Goal: Communication & Community: Answer question/provide support

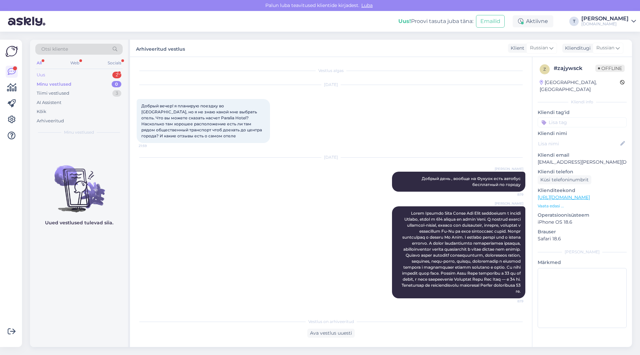
click at [73, 75] on div "Uus 2" at bounding box center [78, 74] width 87 height 9
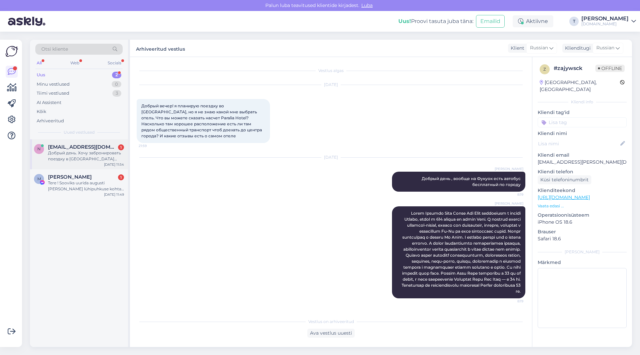
click at [79, 161] on div "Добрый день. Хочу забронировать поездку в [GEOGRAPHIC_DATA] [DATE], 2человека. …" at bounding box center [86, 156] width 76 height 12
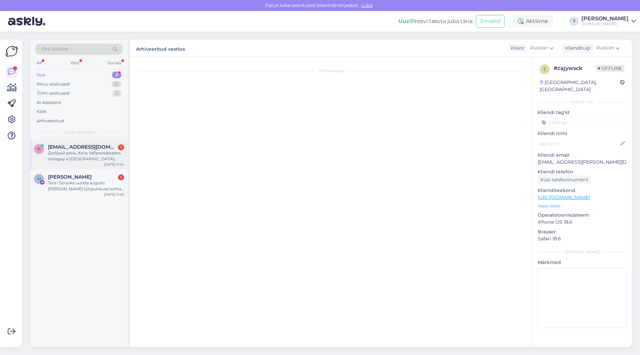
scroll to position [126, 0]
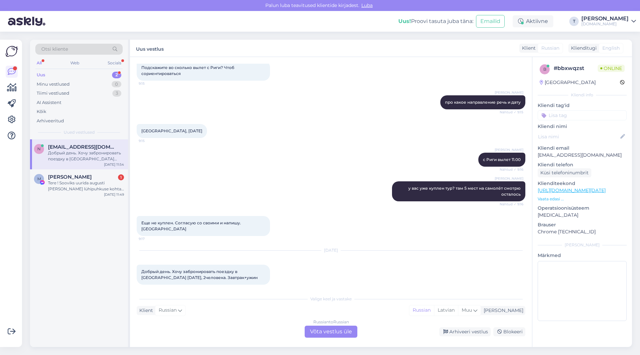
click at [325, 330] on div "Russian to Russian Võta vestlus üle" at bounding box center [331, 332] width 53 height 12
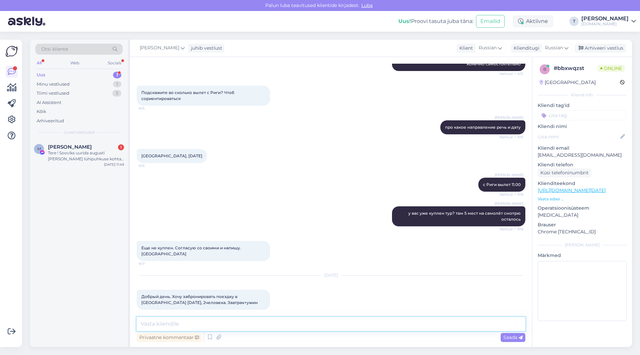
click at [219, 324] on textarea at bounding box center [331, 324] width 389 height 14
type textarea "L"
click at [221, 322] on textarea "Добрый день ," at bounding box center [331, 324] width 389 height 14
type textarea "Добрый день , какие регионы рассматриваете?"
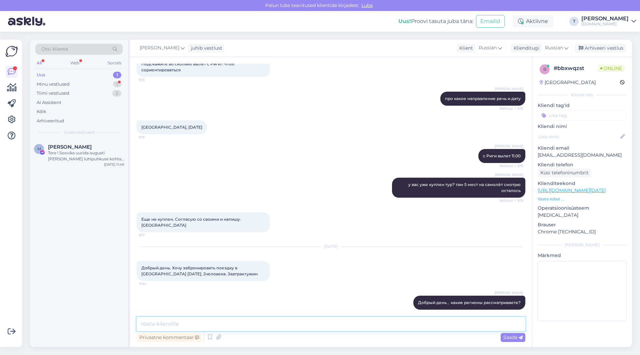
scroll to position [158, 0]
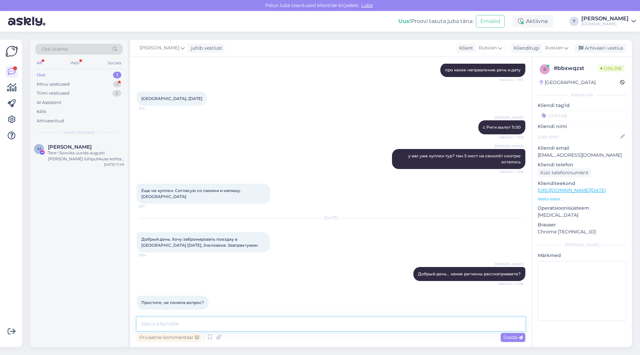
click at [235, 323] on textarea at bounding box center [331, 324] width 389 height 14
type textarea "ну там есть разные города [GEOGRAPHIC_DATA] , [GEOGRAPHIC_DATA] и тд"
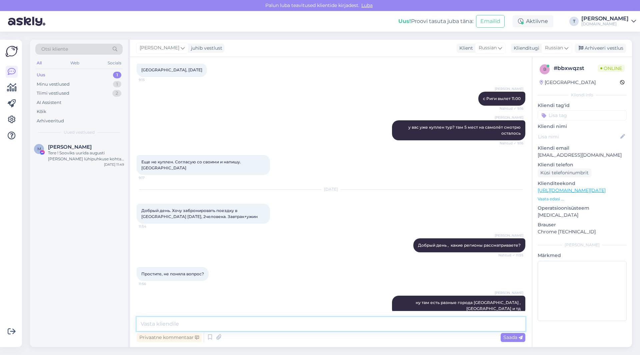
click at [273, 318] on textarea at bounding box center [331, 324] width 389 height 14
type textarea "или какой бюджет?"
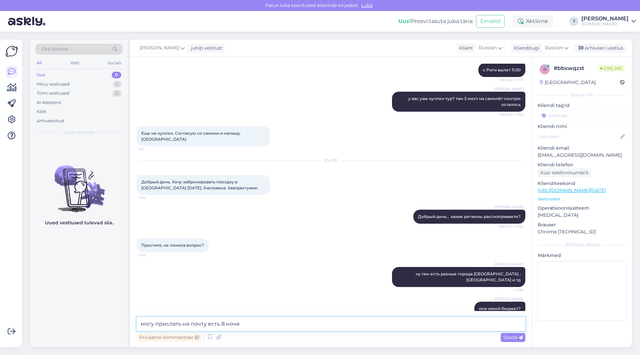
type textarea "могу прислать на почту есть 8 ночей"
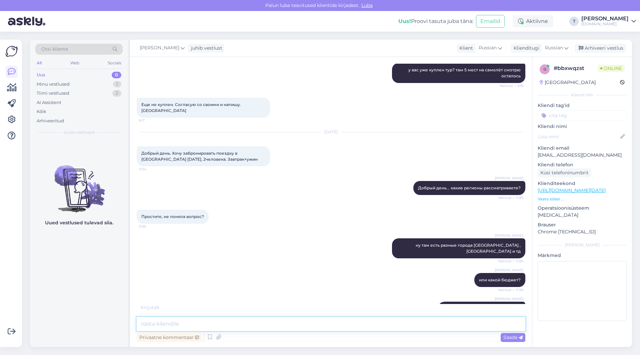
click at [209, 329] on textarea at bounding box center [331, 324] width 389 height 14
click at [209, 321] on textarea at bounding box center [331, 324] width 389 height 14
type textarea "есть 5 ночей есть 15"
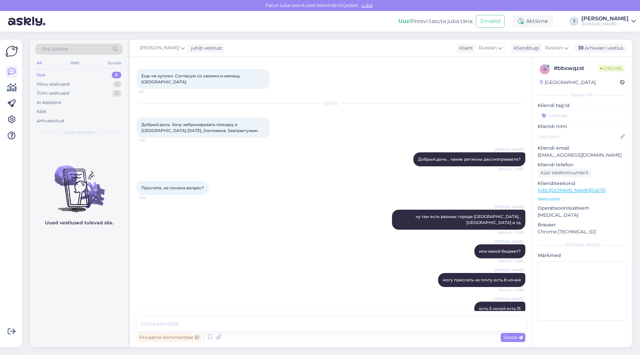
click at [581, 156] on p "[EMAIL_ADDRESS][DOMAIN_NAME]" at bounding box center [582, 155] width 89 height 7
copy p "[EMAIL_ADDRESS][DOMAIN_NAME]"
click at [321, 269] on div "[PERSON_NAME] могу прислать на почту есть 8 ночей Nähtud ✓ 11:56" at bounding box center [331, 280] width 389 height 29
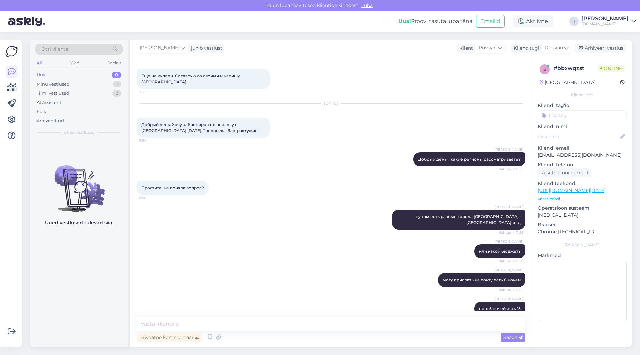
click at [566, 154] on p "[EMAIL_ADDRESS][DOMAIN_NAME]" at bounding box center [582, 155] width 89 height 7
copy p "[EMAIL_ADDRESS][DOMAIN_NAME]"
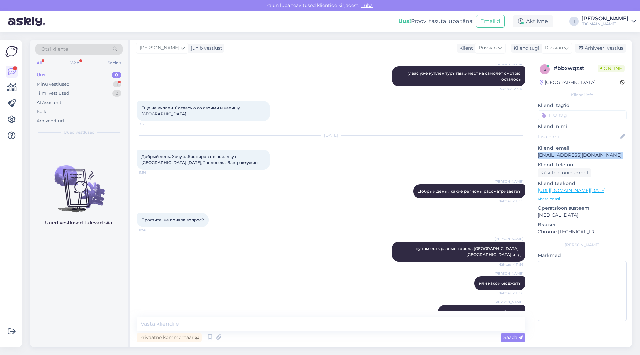
scroll to position [307, 0]
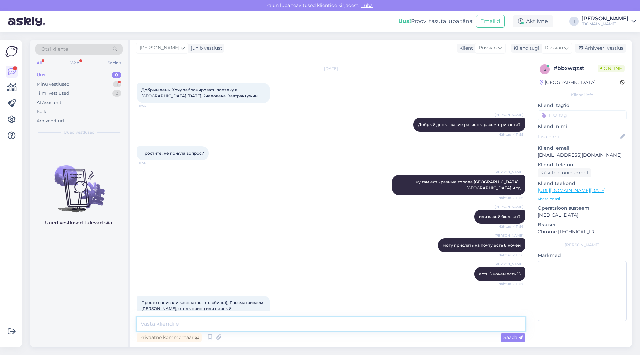
click at [249, 322] on textarea at bounding box center [331, 324] width 389 height 14
type textarea "что бесплатно?"
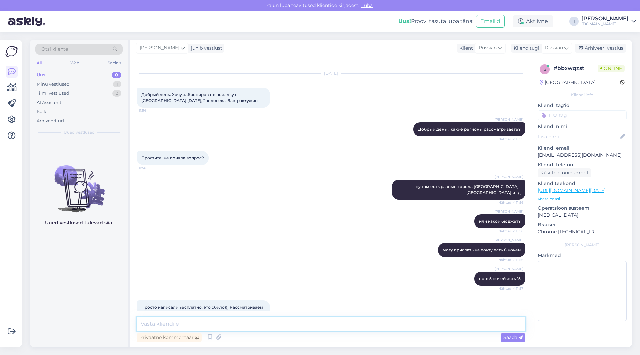
scroll to position [336, 0]
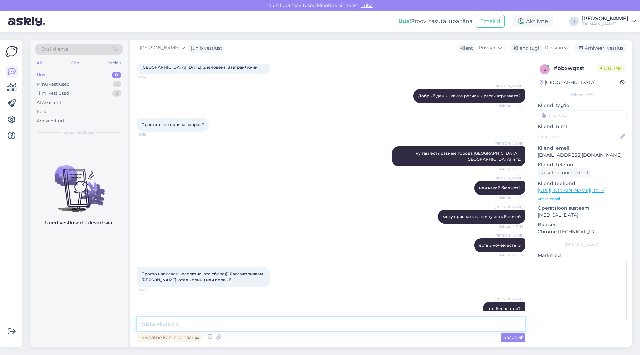
click at [293, 326] on textarea at bounding box center [331, 324] width 389 height 14
type textarea "я вышлю на почту"
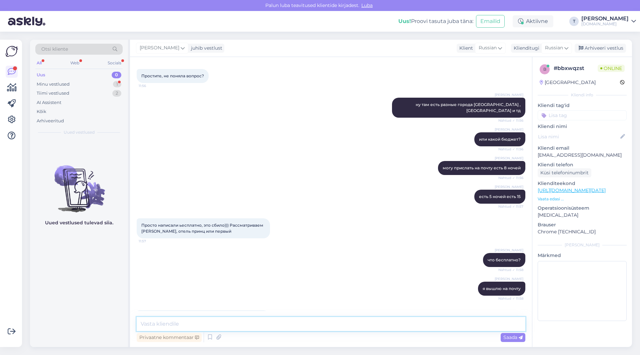
scroll to position [434, 0]
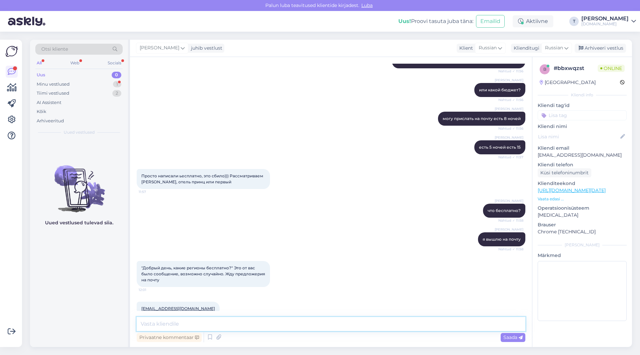
click at [216, 318] on textarea at bounding box center [331, 324] width 389 height 14
click at [216, 320] on textarea at bounding box center [331, 324] width 389 height 14
type textarea "z"
type textarea "написано какие решионы рассматриваете"
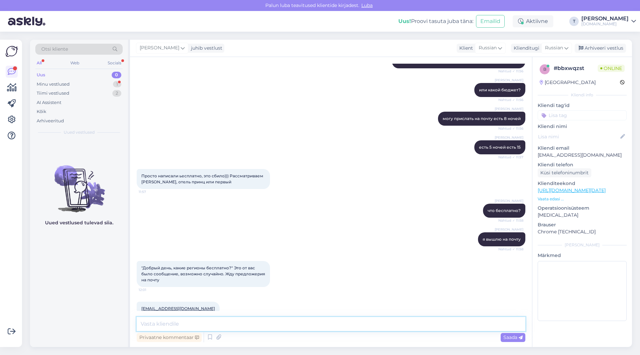
scroll to position [463, 0]
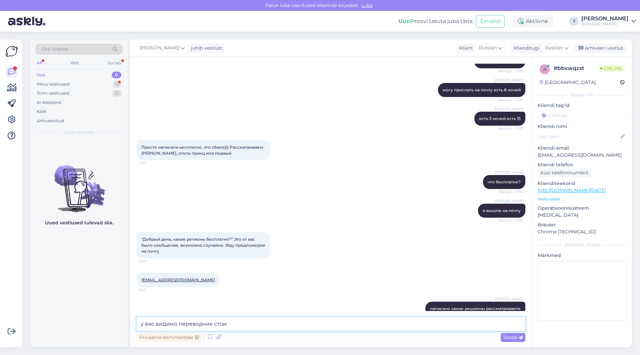
type textarea "у вас видимо переводчик стоит"
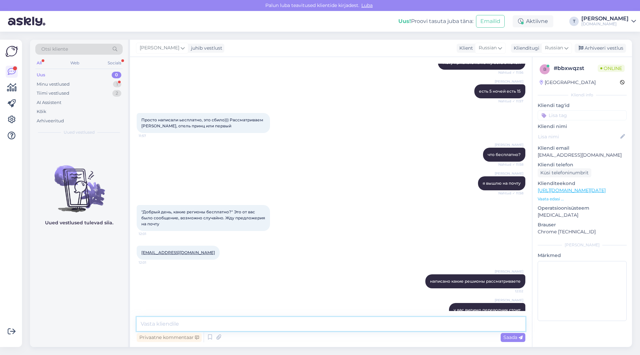
scroll to position [491, 0]
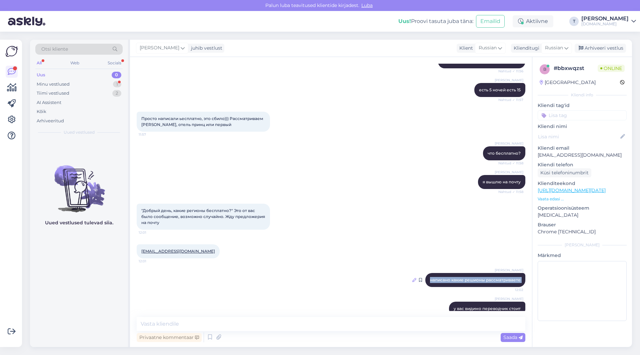
click at [407, 267] on div "[PERSON_NAME] написано какие решионы рассматриваете 12:02" at bounding box center [331, 280] width 389 height 29
click at [412, 278] on icon at bounding box center [414, 280] width 4 height 4
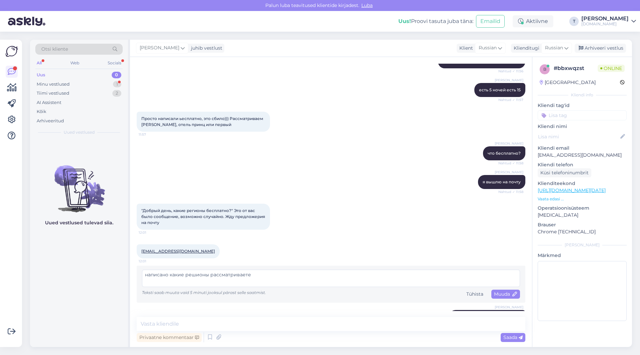
click at [195, 270] on textarea "написано какие решионы рассматриваете" at bounding box center [331, 278] width 378 height 17
click at [258, 270] on textarea "написано какие регионы рассматриваете" at bounding box center [331, 278] width 378 height 17
type textarea "написано какие регионы рассматриваете , а не бесплатно"
click at [494, 291] on span "Muuda" at bounding box center [505, 294] width 23 height 6
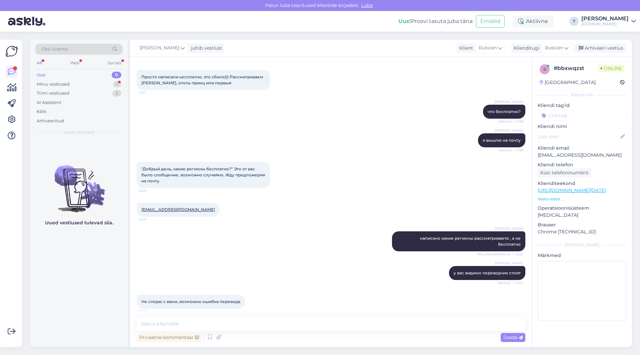
scroll to position [555, 0]
